Goal: Transaction & Acquisition: Purchase product/service

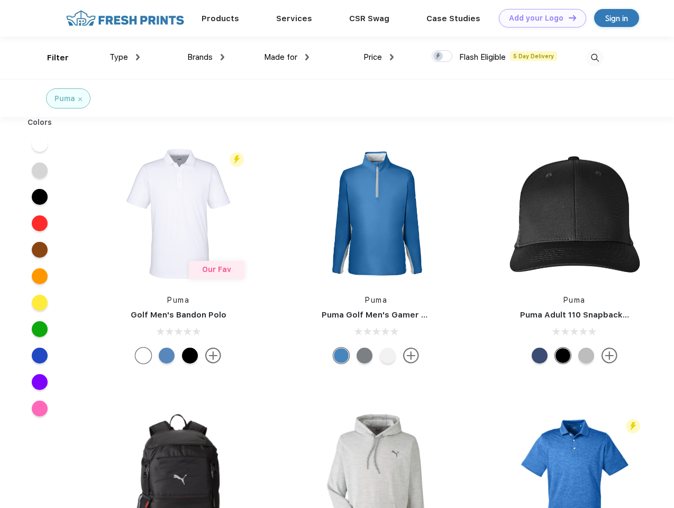
click at [538, 18] on link "Add your Logo Design Tool" at bounding box center [542, 18] width 87 height 19
click at [0, 0] on div "Design Tool" at bounding box center [0, 0] width 0 height 0
click at [567, 17] on link "Add your Logo Design Tool" at bounding box center [542, 18] width 87 height 19
click at [51, 58] on div "Filter" at bounding box center [58, 58] width 22 height 12
click at [125, 57] on span "Type" at bounding box center [118, 57] width 19 height 10
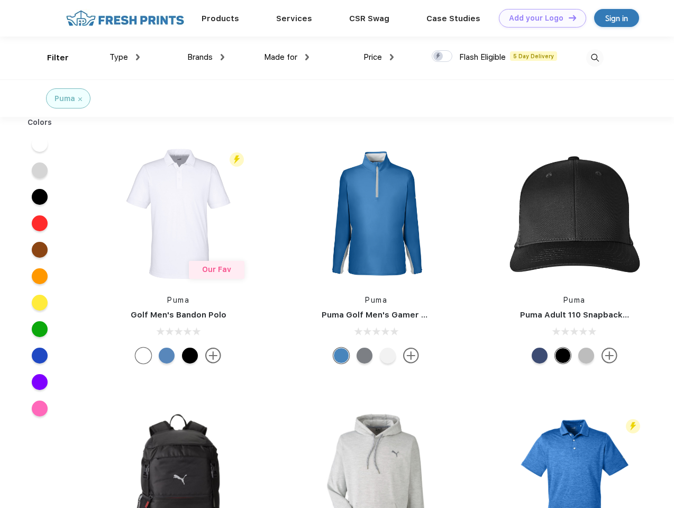
click at [206, 57] on span "Brands" at bounding box center [199, 57] width 25 height 10
click at [287, 57] on span "Made for" at bounding box center [280, 57] width 33 height 10
click at [379, 57] on span "Price" at bounding box center [372, 57] width 19 height 10
click at [442, 57] on div at bounding box center [442, 56] width 21 height 12
click at [438, 57] on input "checkbox" at bounding box center [435, 53] width 7 height 7
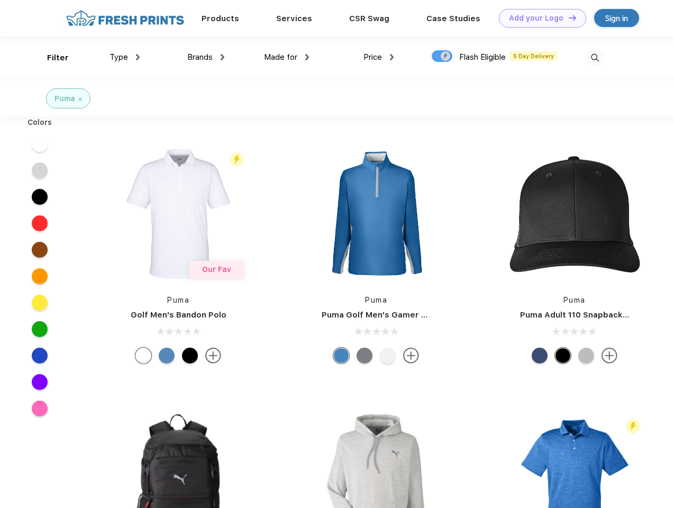
click at [594, 58] on img at bounding box center [594, 57] width 17 height 17
